Goal: Find specific page/section: Find specific page/section

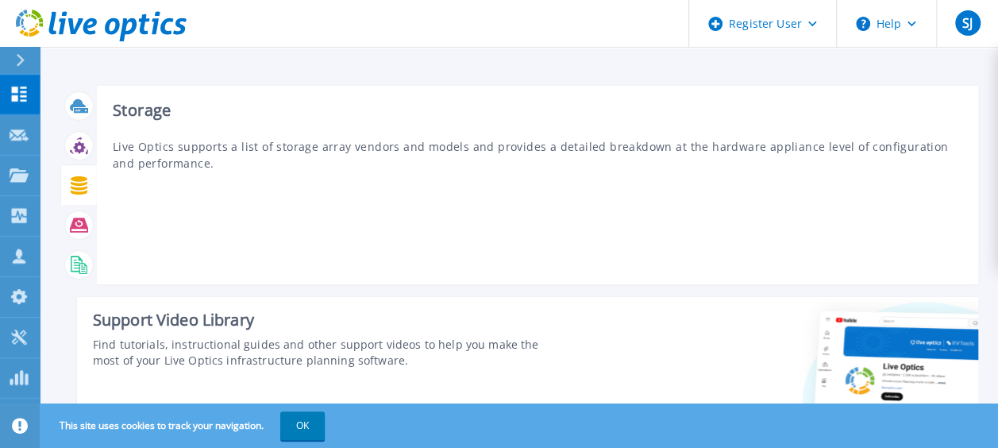
click at [79, 180] on icon at bounding box center [79, 185] width 17 height 18
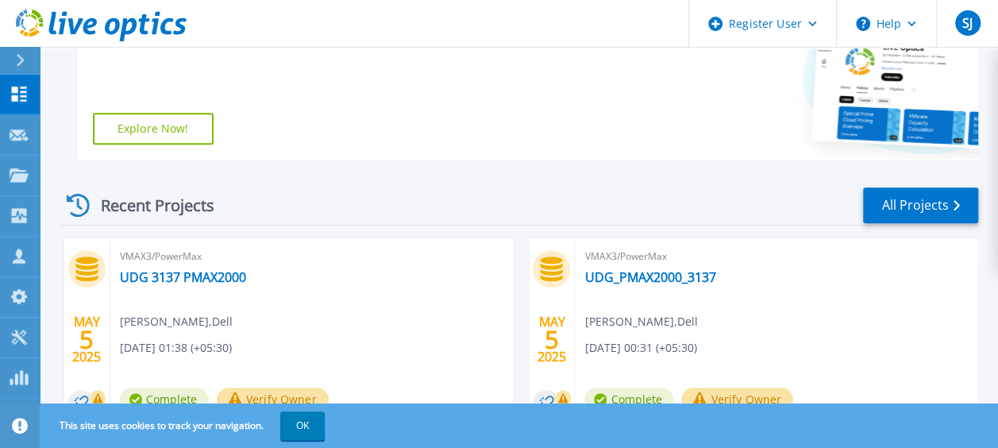
scroll to position [318, 0]
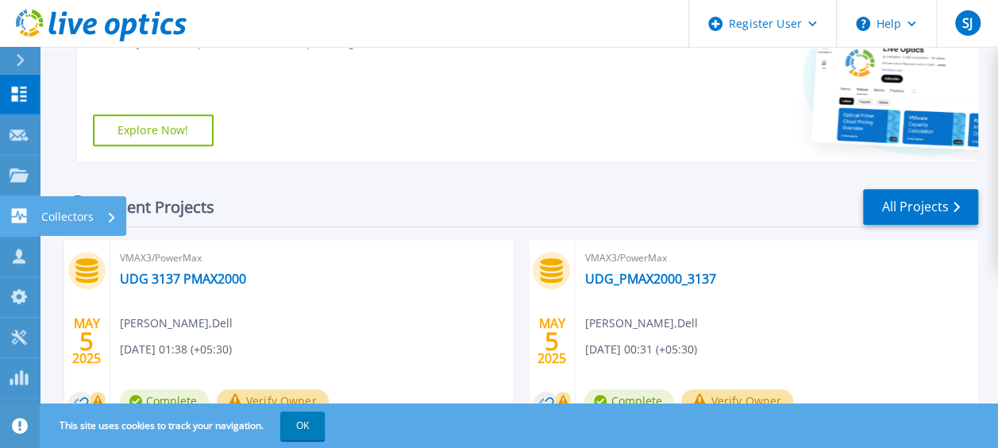
click at [27, 213] on icon at bounding box center [19, 215] width 19 height 15
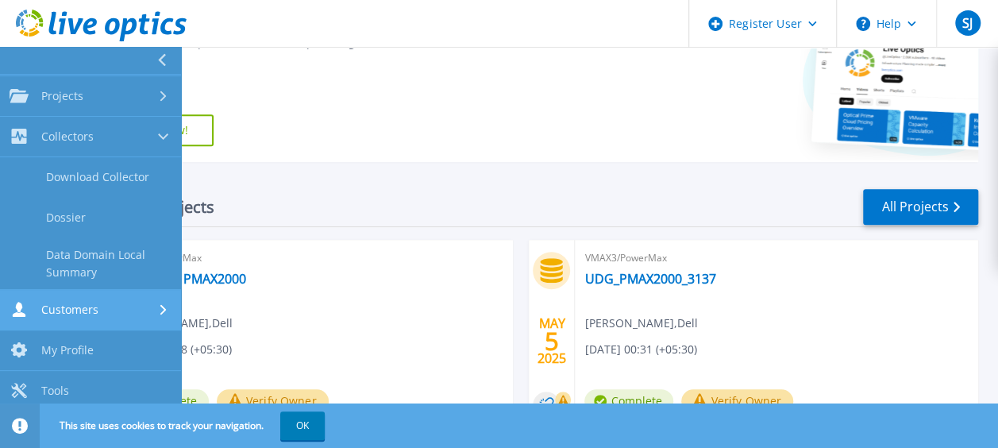
scroll to position [81, 0]
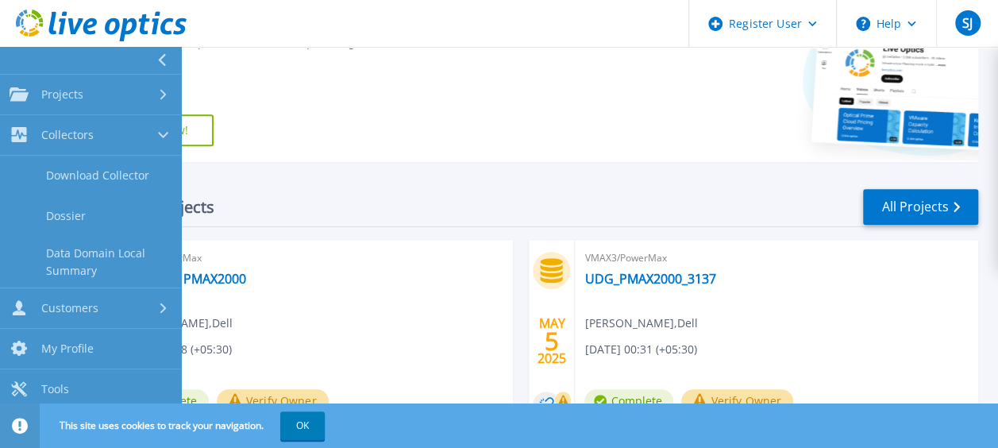
click at [232, 249] on span "VMAX3/PowerMax" at bounding box center [312, 257] width 384 height 17
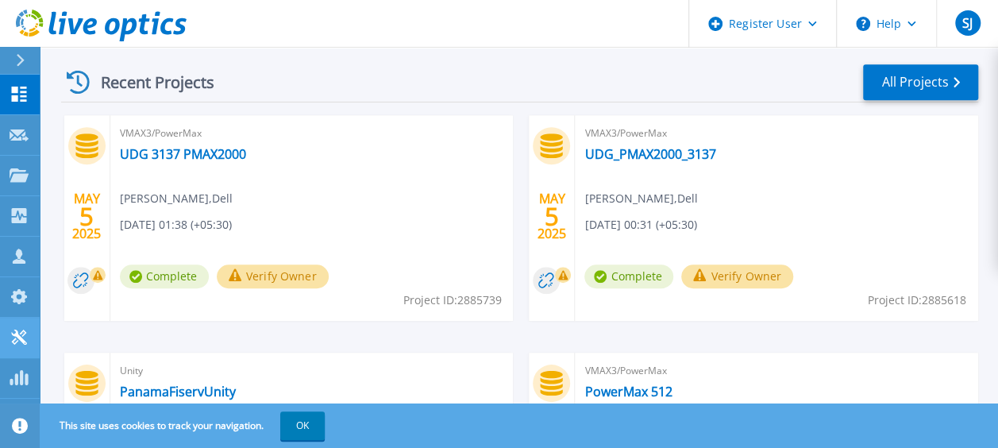
scroll to position [477, 0]
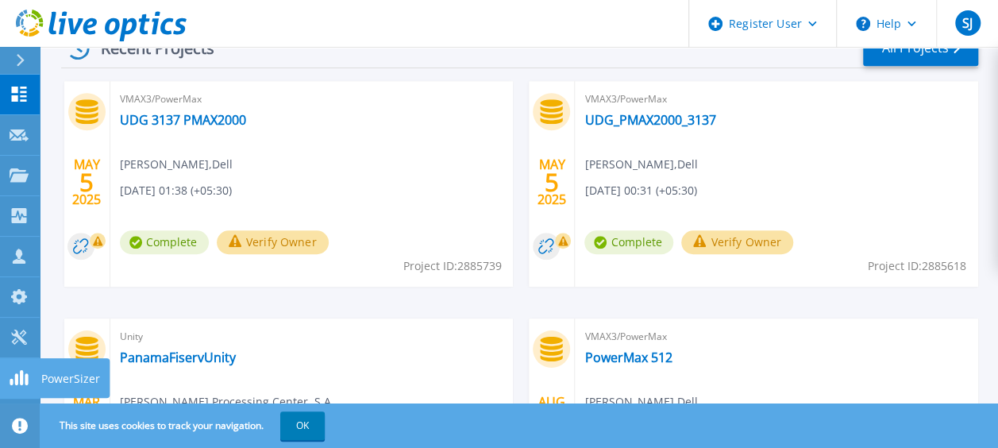
click at [18, 381] on icon at bounding box center [19, 377] width 19 height 15
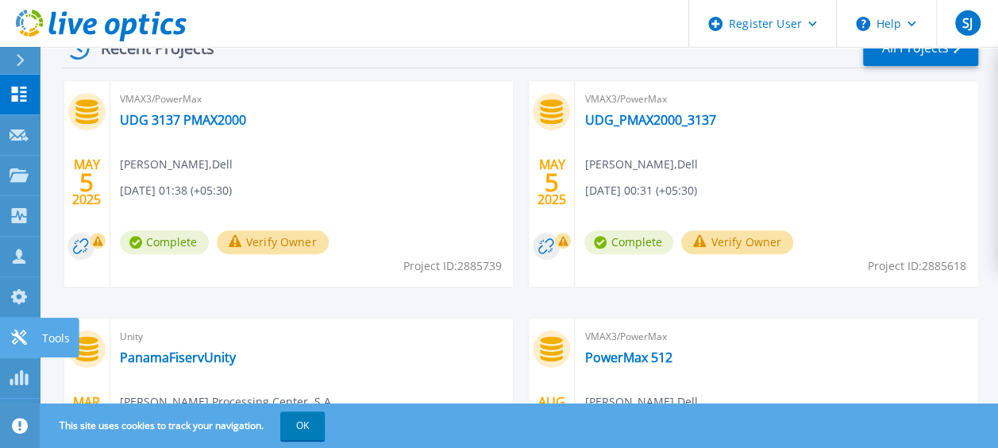
click at [5, 347] on link "Tools Tools" at bounding box center [20, 338] width 40 height 41
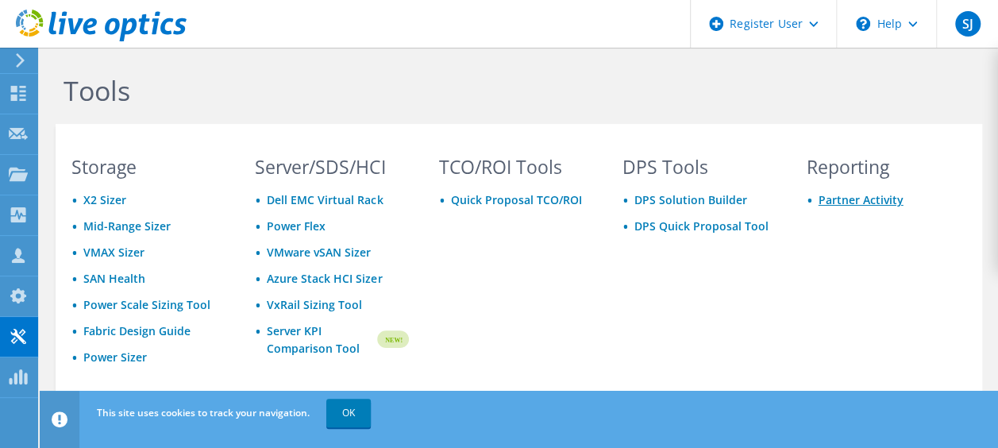
click at [863, 199] on link "Partner Activity" at bounding box center [861, 199] width 85 height 15
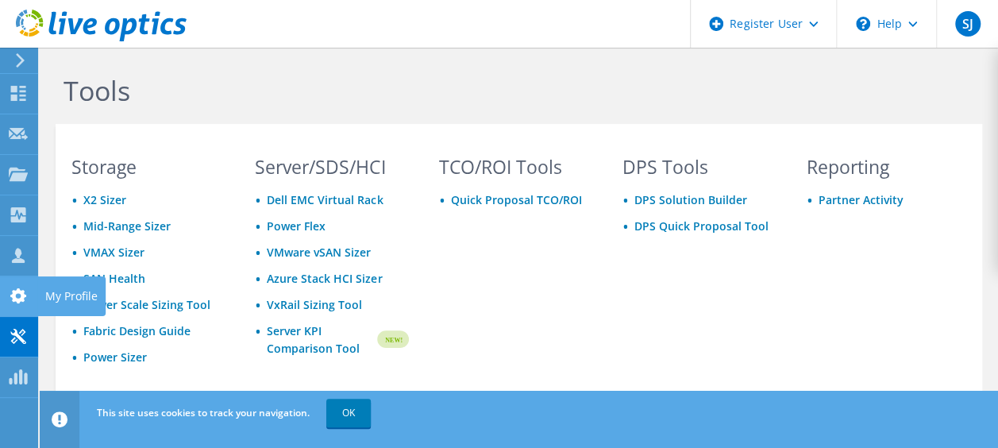
click at [22, 305] on div at bounding box center [18, 297] width 19 height 17
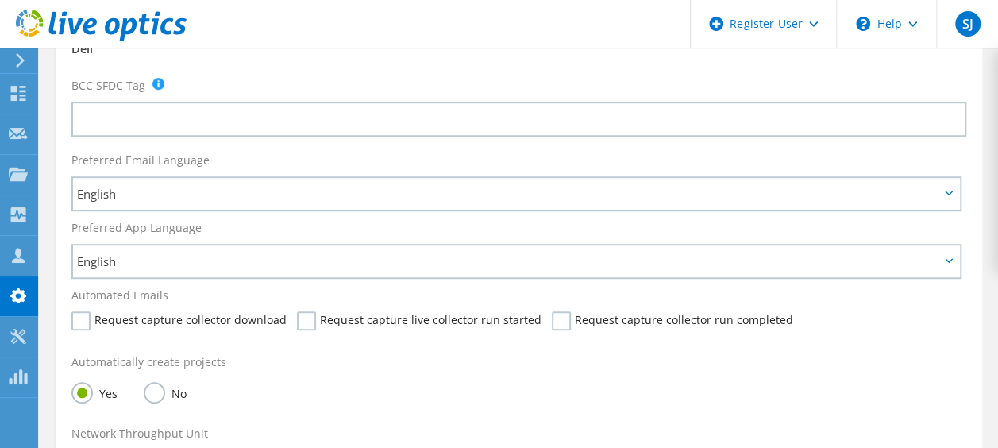
scroll to position [477, 0]
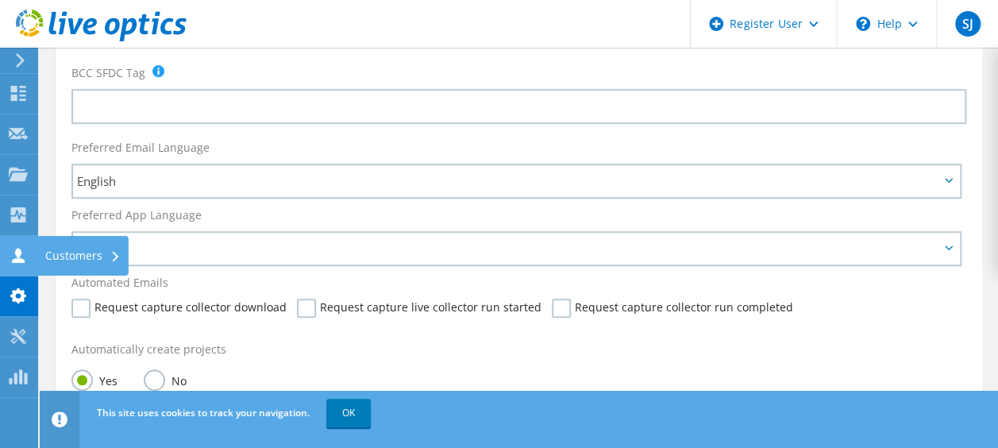
click at [22, 257] on icon at bounding box center [18, 255] width 19 height 15
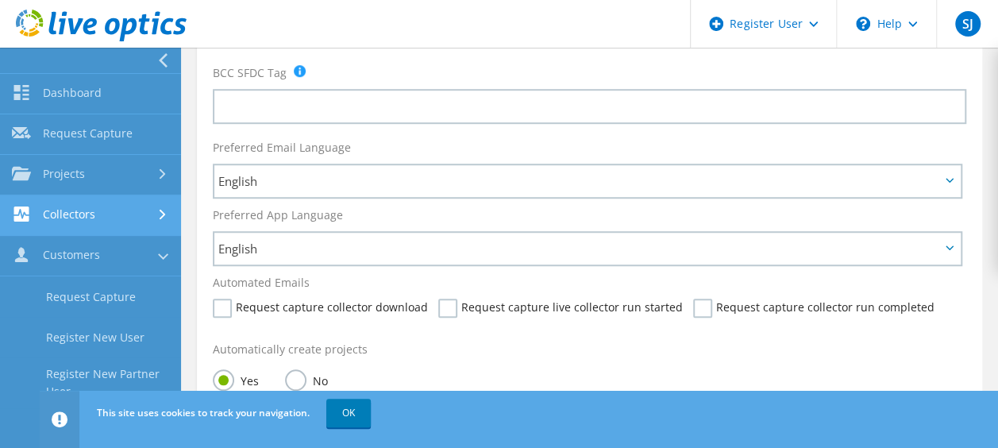
click at [78, 219] on link "Collectors" at bounding box center [90, 215] width 181 height 41
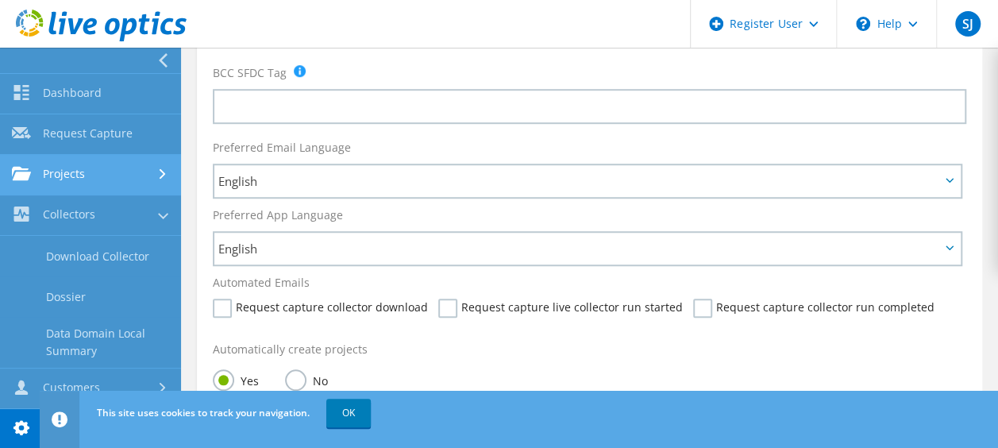
click at [103, 172] on link "Projects" at bounding box center [90, 175] width 181 height 41
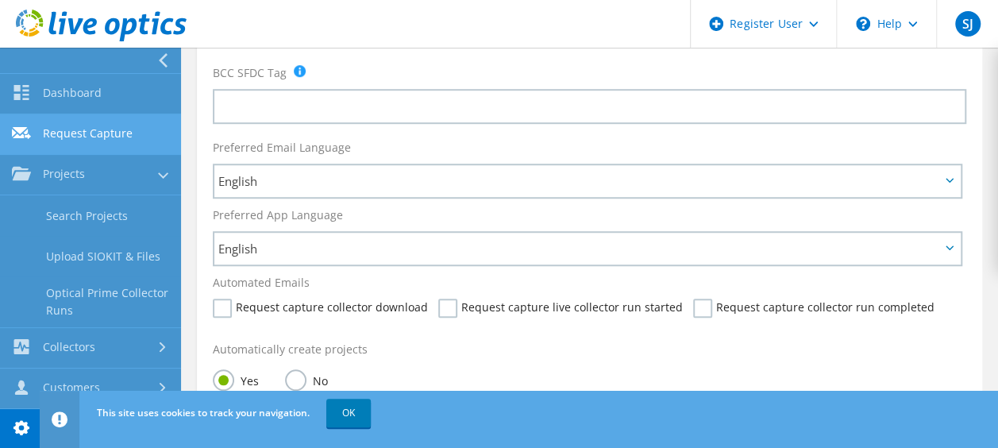
click at [93, 136] on link "Request Capture" at bounding box center [90, 134] width 181 height 41
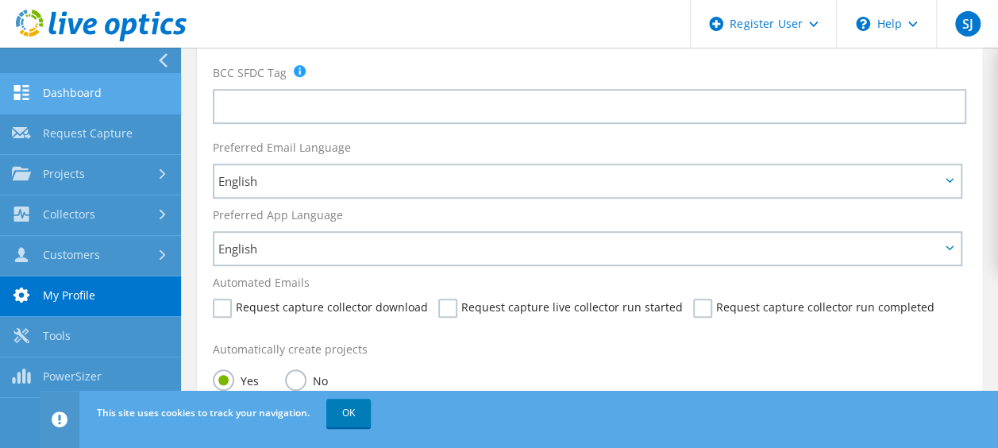
click at [73, 102] on link "Dashboard" at bounding box center [90, 94] width 181 height 41
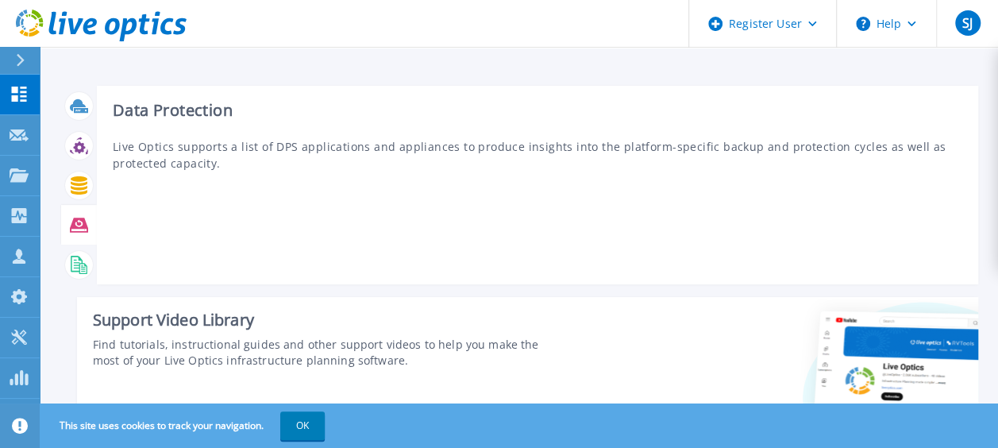
click at [87, 256] on icon at bounding box center [79, 265] width 18 height 18
click at [73, 268] on icon at bounding box center [79, 265] width 18 height 18
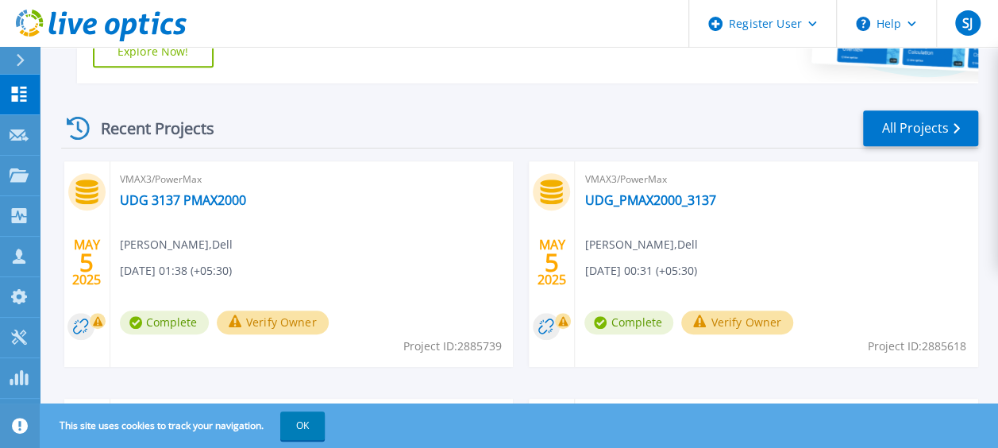
scroll to position [397, 0]
click at [314, 423] on button "OK" at bounding box center [302, 425] width 44 height 29
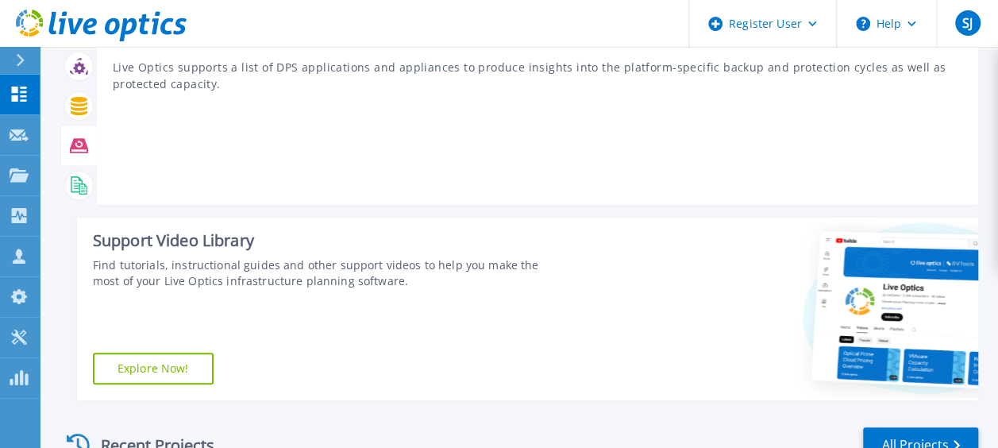
scroll to position [0, 0]
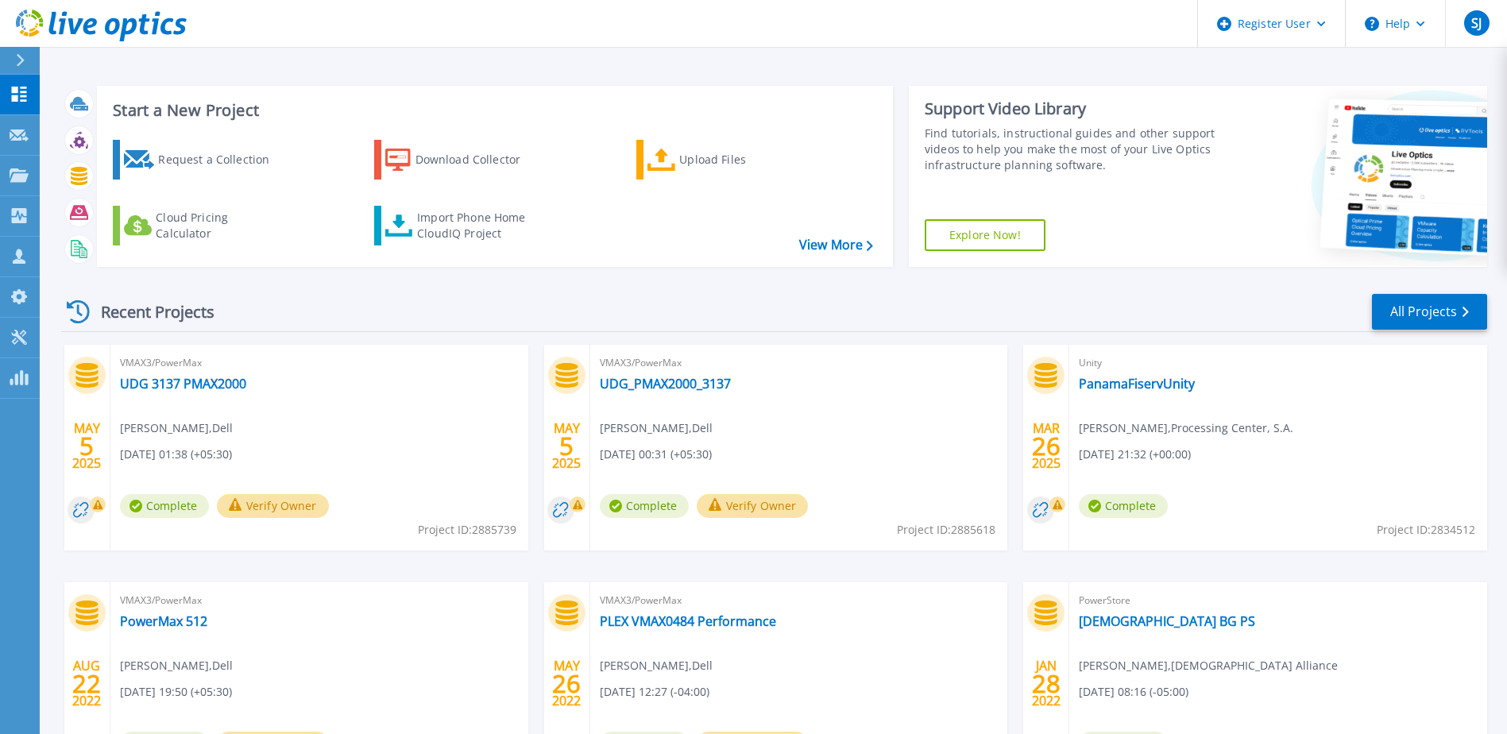
click at [18, 68] on div at bounding box center [26, 60] width 25 height 27
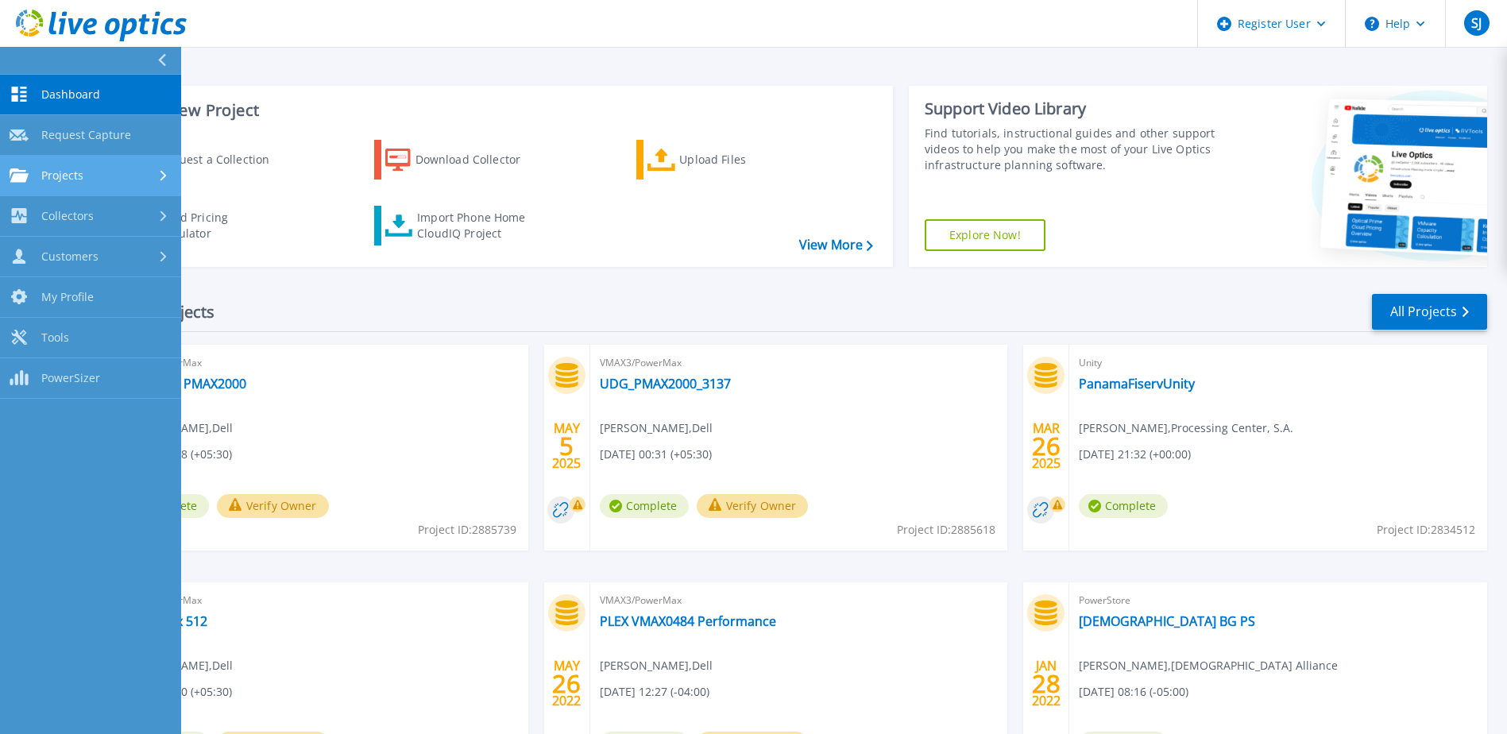
click at [106, 187] on link "Projects Projects" at bounding box center [90, 176] width 181 height 41
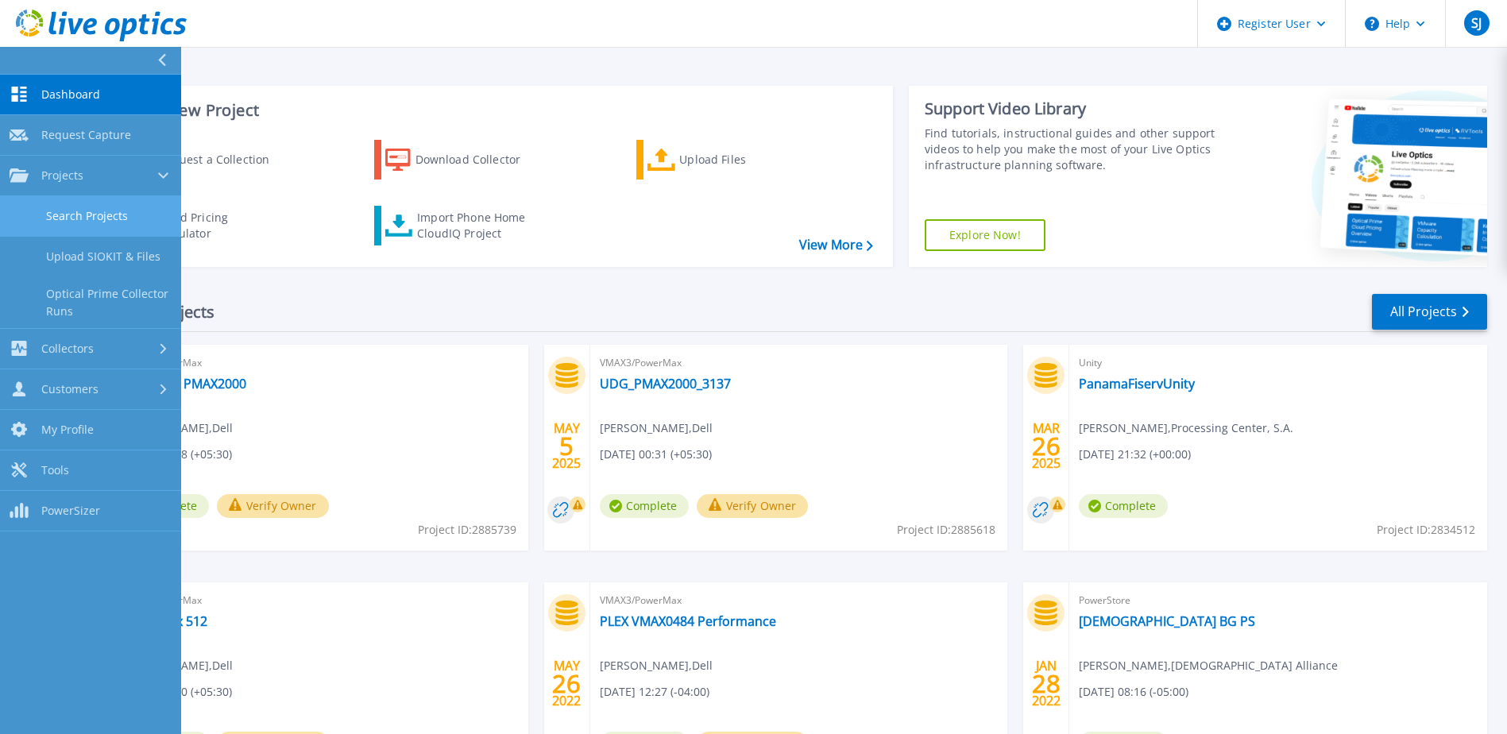
click at [102, 226] on link "Search Projects" at bounding box center [90, 216] width 181 height 41
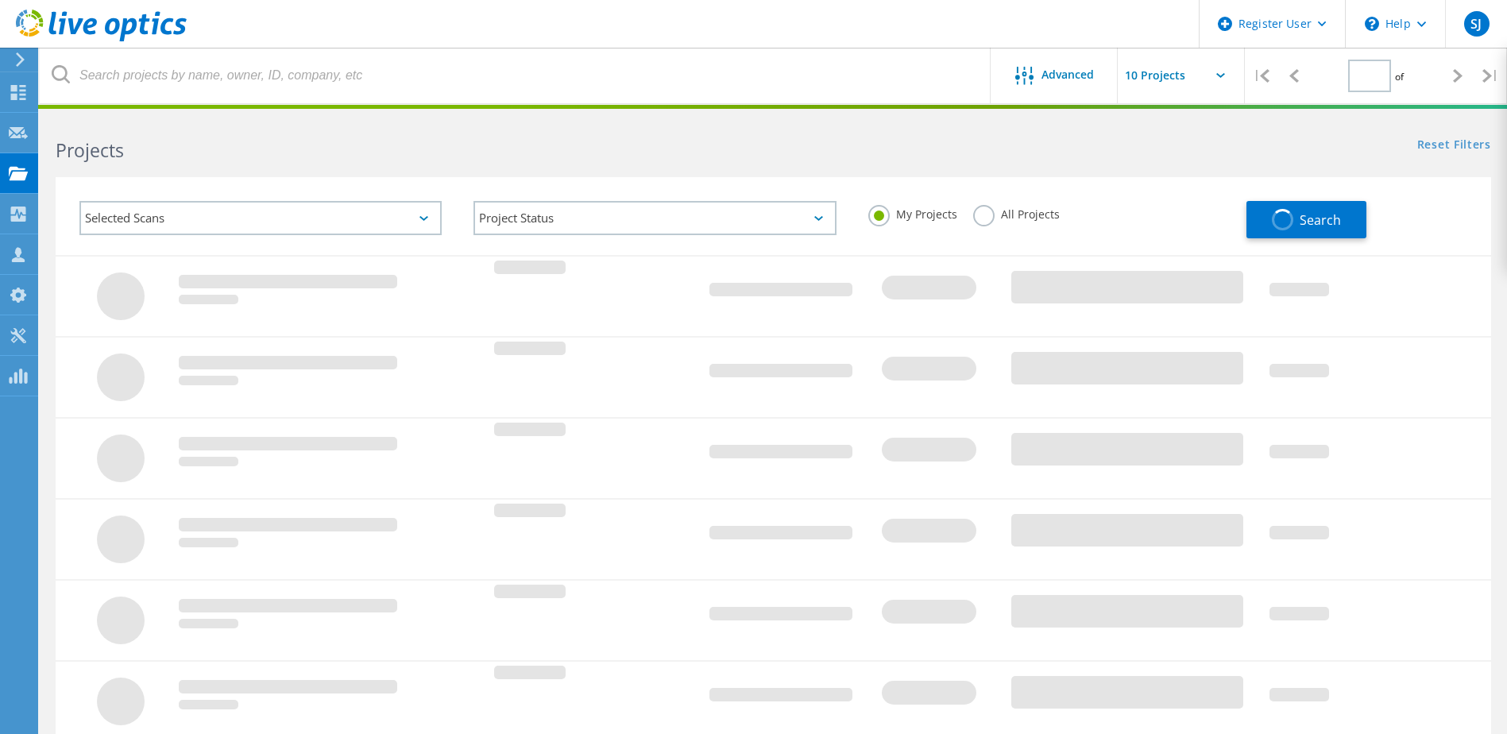
type input "1"
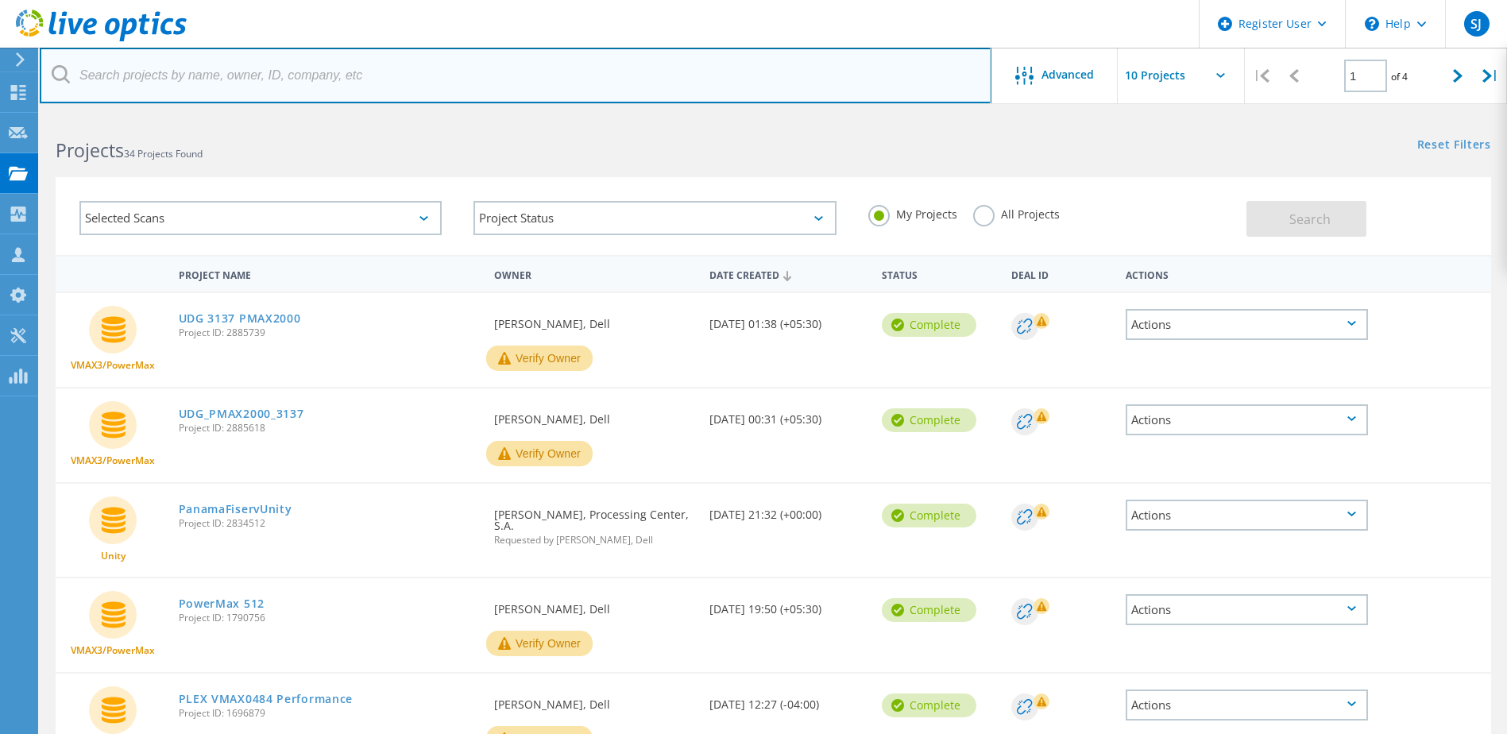
click at [279, 75] on input "text" at bounding box center [516, 76] width 952 height 56
